Goal: Task Accomplishment & Management: Manage account settings

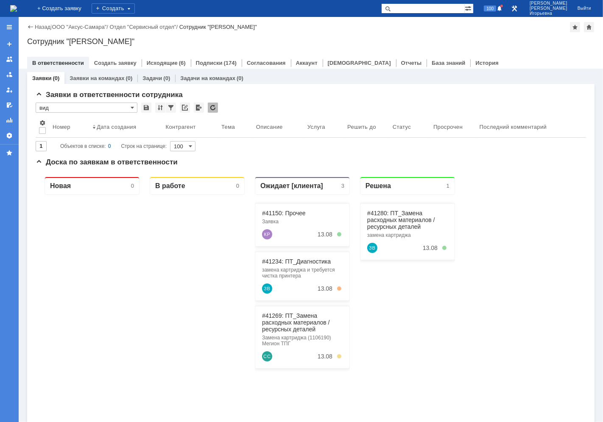
click at [422, 8] on input "text" at bounding box center [423, 8] width 84 height 10
type input "28459"
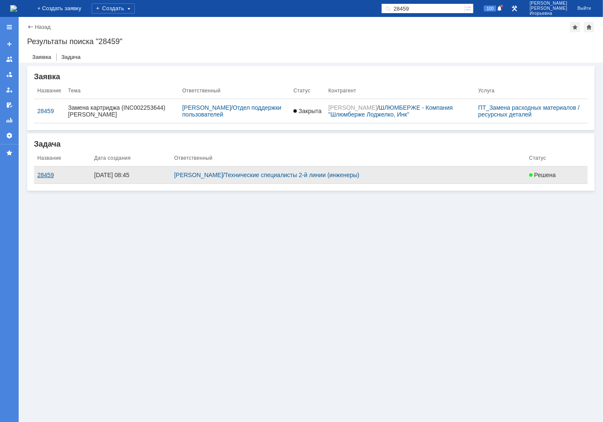
click at [48, 176] on div "28459" at bounding box center [62, 175] width 50 height 7
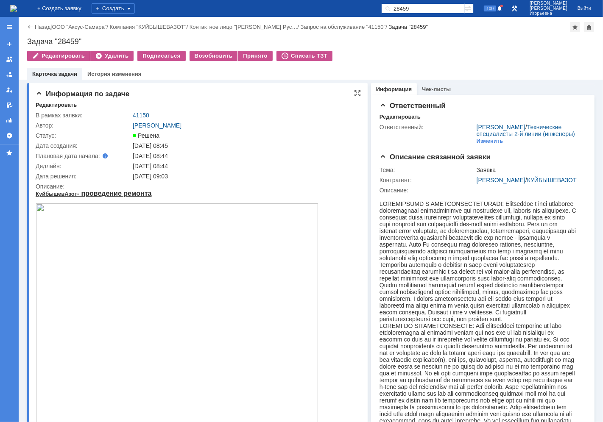
click at [140, 115] on link "41150" at bounding box center [141, 115] width 17 height 7
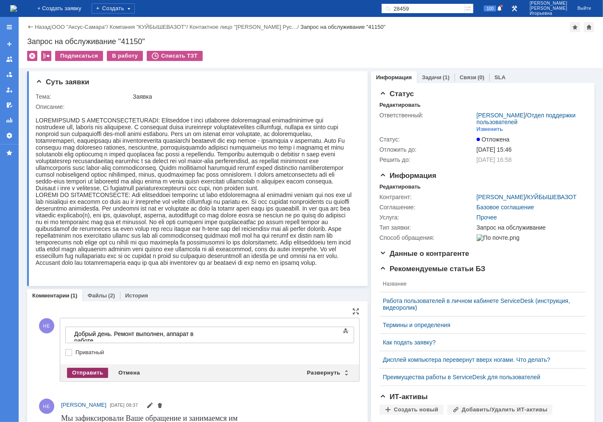
click at [92, 369] on div "Отправить" at bounding box center [87, 373] width 41 height 10
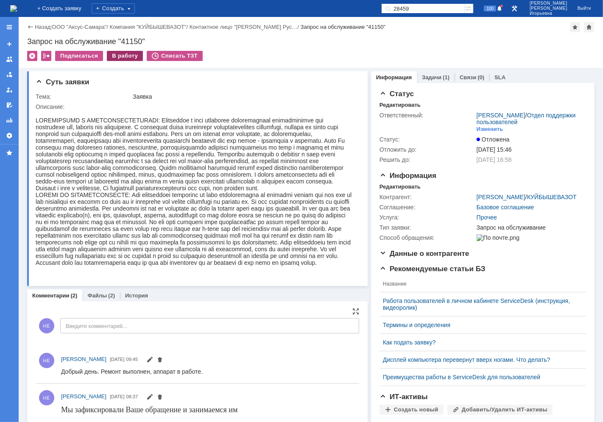
click at [129, 56] on div "В работу" at bounding box center [125, 56] width 36 height 10
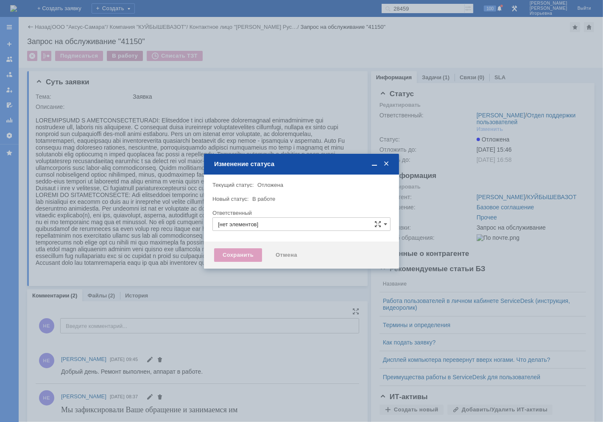
type input "[PERSON_NAME]"
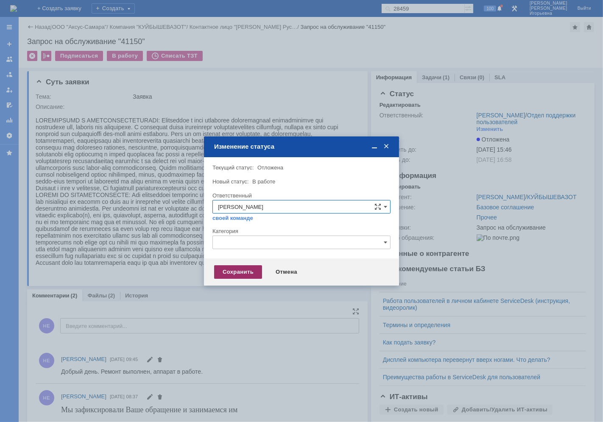
click at [235, 273] on div "Сохранить" at bounding box center [238, 272] width 48 height 14
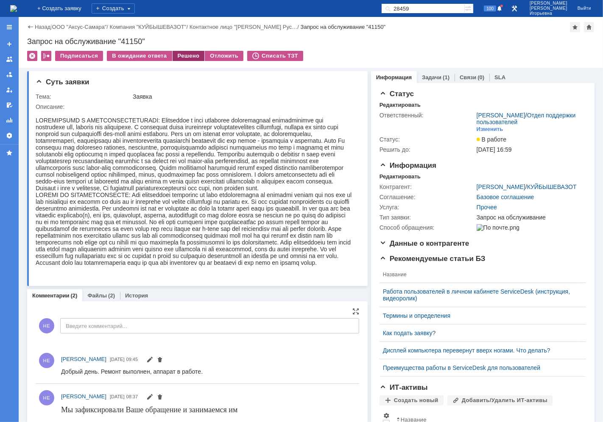
click at [183, 56] on div "Решено" at bounding box center [189, 56] width 32 height 10
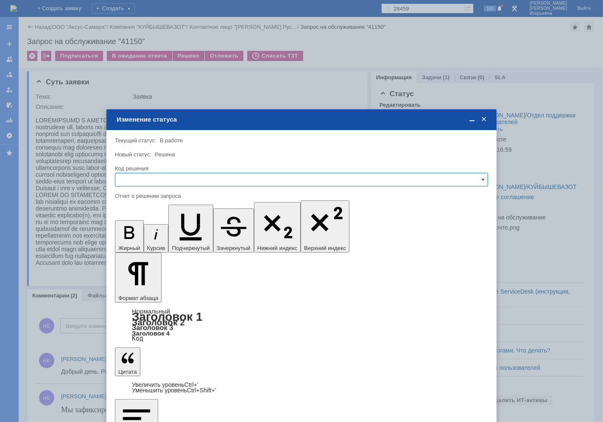
click at [138, 179] on input "text" at bounding box center [301, 180] width 373 height 14
click at [135, 237] on span "Решено" at bounding box center [301, 237] width 362 height 7
type input "Решено"
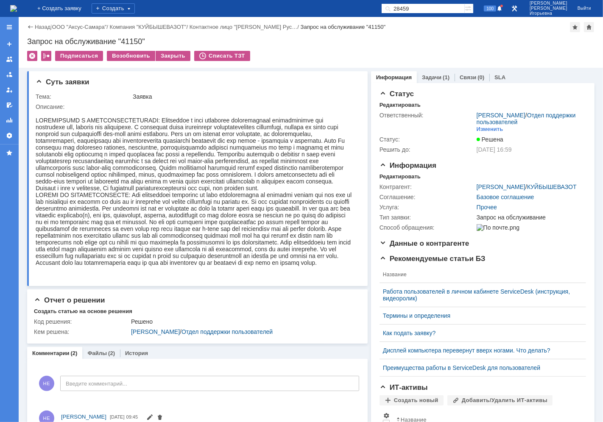
click at [17, 9] on img at bounding box center [13, 8] width 7 height 7
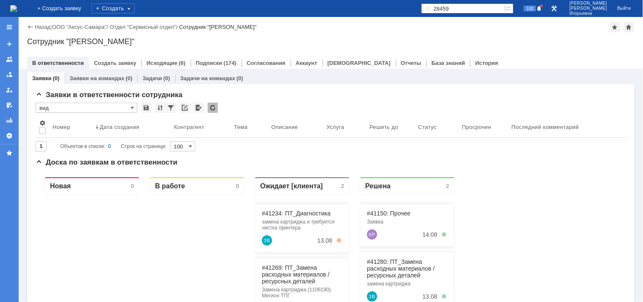
click at [484, 8] on input "28459" at bounding box center [464, 8] width 84 height 10
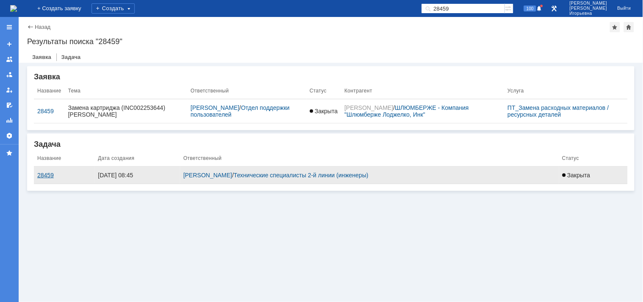
click at [43, 174] on div "28459" at bounding box center [64, 175] width 54 height 7
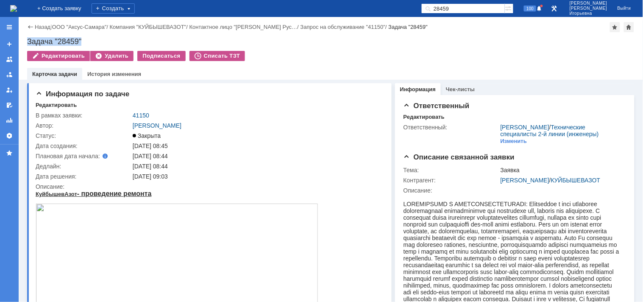
drag, startPoint x: 77, startPoint y: 41, endPoint x: 20, endPoint y: 38, distance: 56.9
click at [20, 38] on div "Назад | ООО "Аксус-Самара" / Компания "КУЙБЫШЕВАЗОТ" / Контактное лицо "Каюшник…" at bounding box center [331, 48] width 625 height 63
copy div "Задача "28459""
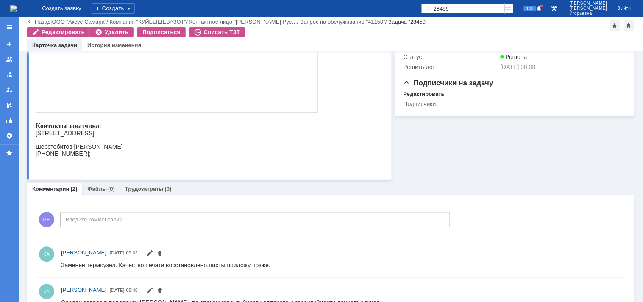
scroll to position [381, 0]
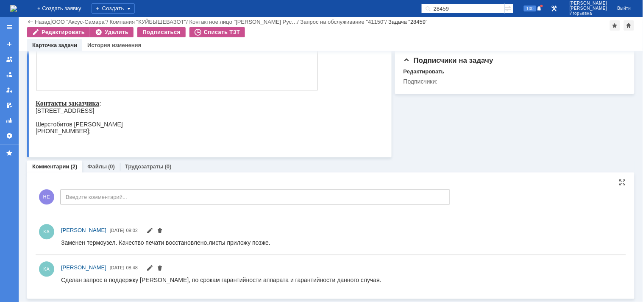
drag, startPoint x: 203, startPoint y: 240, endPoint x: 200, endPoint y: 245, distance: 5.2
click at [202, 240] on div "Заменен термоузел. Качество печати восстановлено.листы приложу позже." at bounding box center [166, 242] width 210 height 7
drag, startPoint x: 206, startPoint y: 241, endPoint x: 54, endPoint y: 241, distance: 152.3
click at [61, 241] on html "Заменен термоузел. Качество печати восстановлено.листы приложу позже." at bounding box center [338, 243] width 555 height 8
copy div "Заменен термоузел. Качество печати восстановлено"
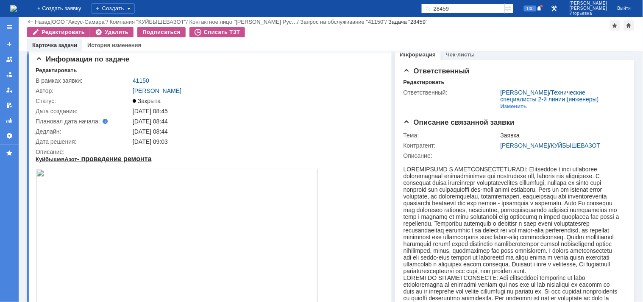
scroll to position [4, 0]
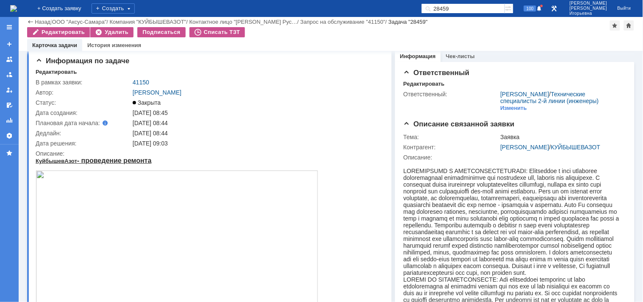
click at [17, 8] on img at bounding box center [13, 8] width 7 height 7
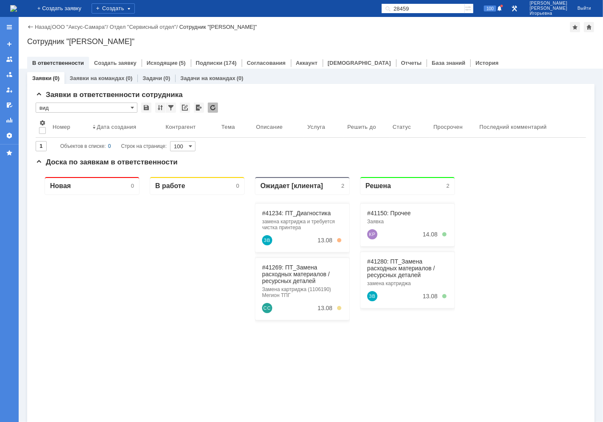
click at [445, 8] on input "28459" at bounding box center [423, 8] width 84 height 10
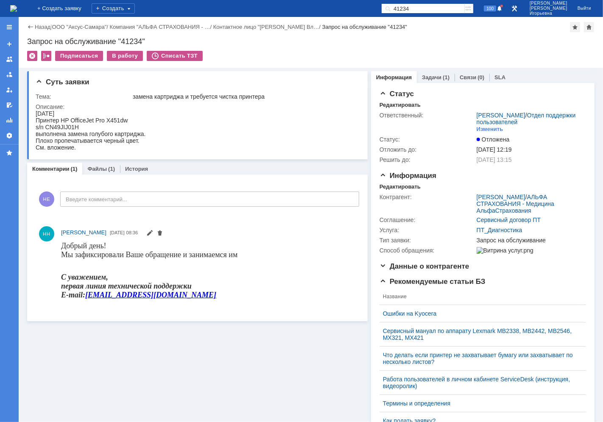
click at [17, 7] on img at bounding box center [13, 8] width 7 height 7
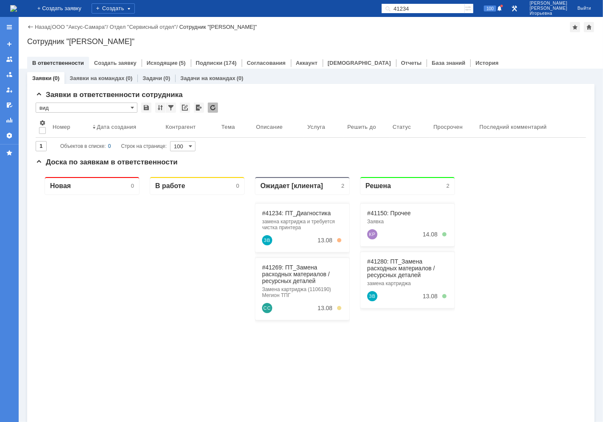
click at [438, 6] on input "41234" at bounding box center [423, 8] width 84 height 10
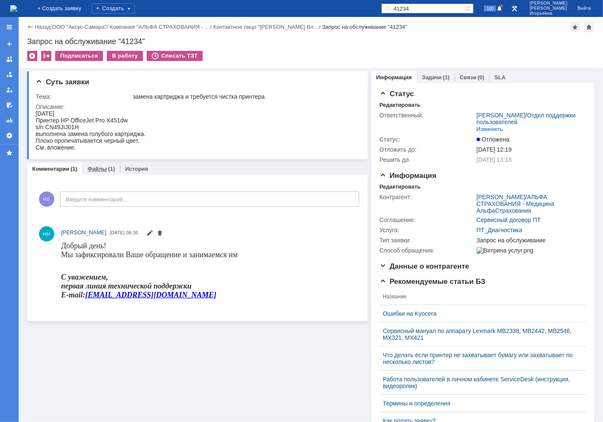
click at [94, 168] on link "Файлы" at bounding box center [97, 169] width 20 height 6
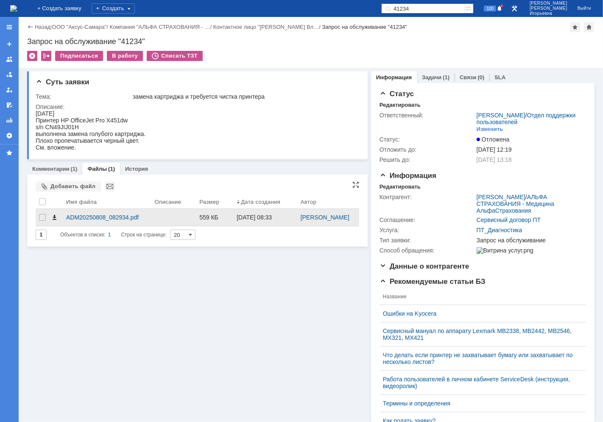
click at [55, 221] on span at bounding box center [54, 217] width 7 height 7
click at [82, 221] on div "ADM20250808_082934.pdf" at bounding box center [107, 217] width 82 height 7
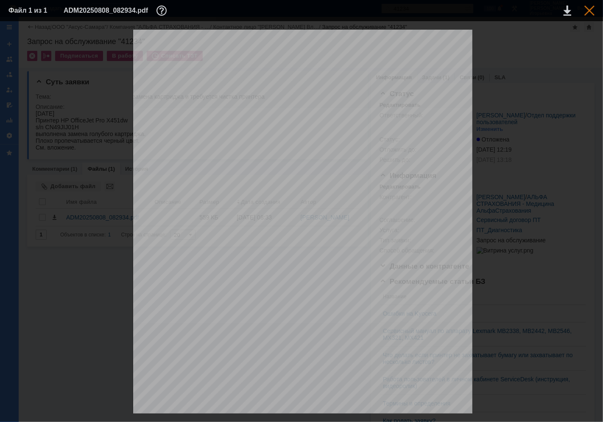
click at [590, 8] on div at bounding box center [589, 11] width 10 height 10
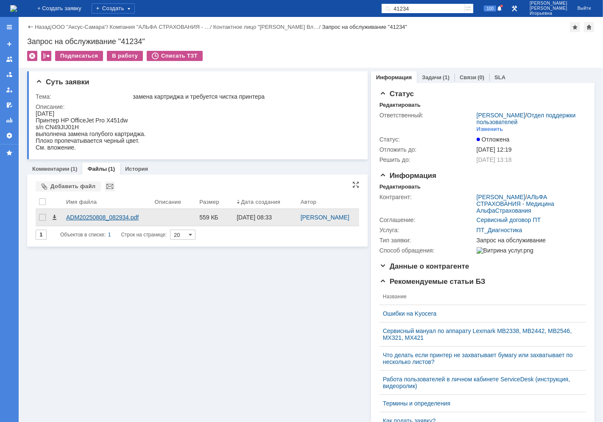
click at [96, 221] on div "ADM20250808_082934.pdf" at bounding box center [107, 217] width 82 height 7
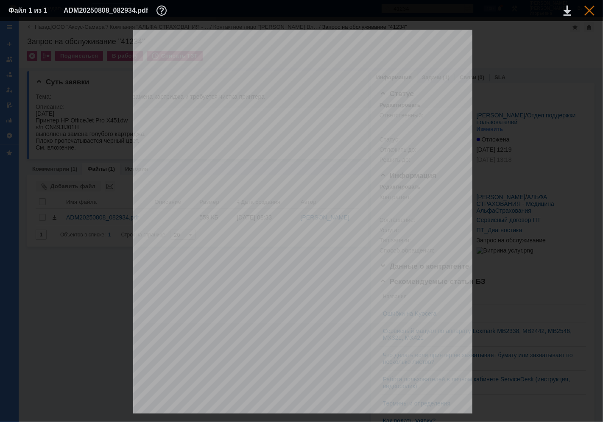
click at [588, 11] on div at bounding box center [589, 11] width 10 height 10
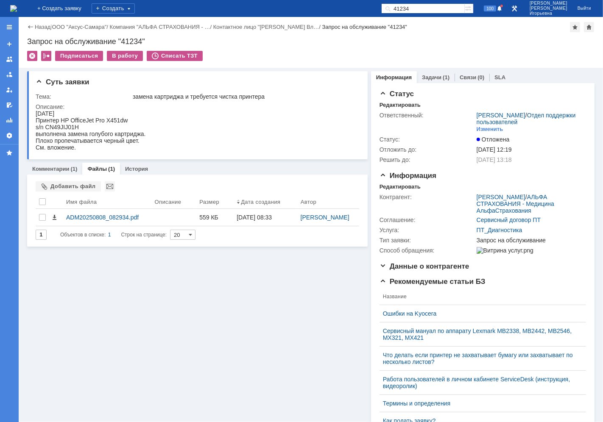
click at [448, 3] on div "На домашнюю + Создать заявку Создать 41234 100 [PERSON_NAME]" at bounding box center [301, 8] width 603 height 17
click at [439, 7] on input "41234" at bounding box center [423, 8] width 84 height 10
type input "40246"
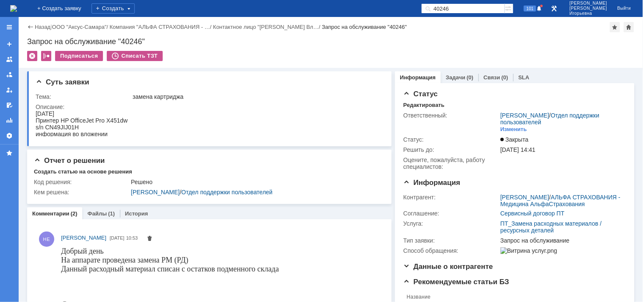
drag, startPoint x: 26, startPoint y: 7, endPoint x: 27, endPoint y: 3, distance: 4.3
click at [17, 7] on img at bounding box center [13, 8] width 7 height 7
